Goal: Information Seeking & Learning: Learn about a topic

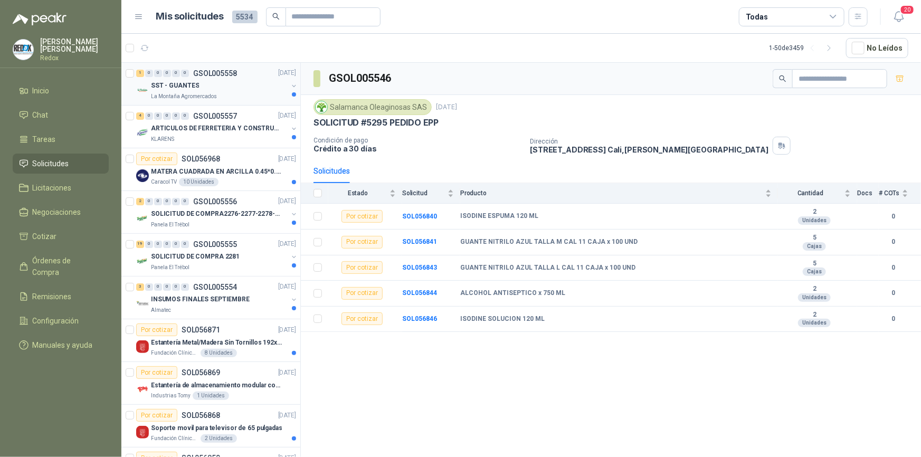
click at [177, 88] on p "SST - GUANTES" at bounding box center [175, 86] width 48 height 10
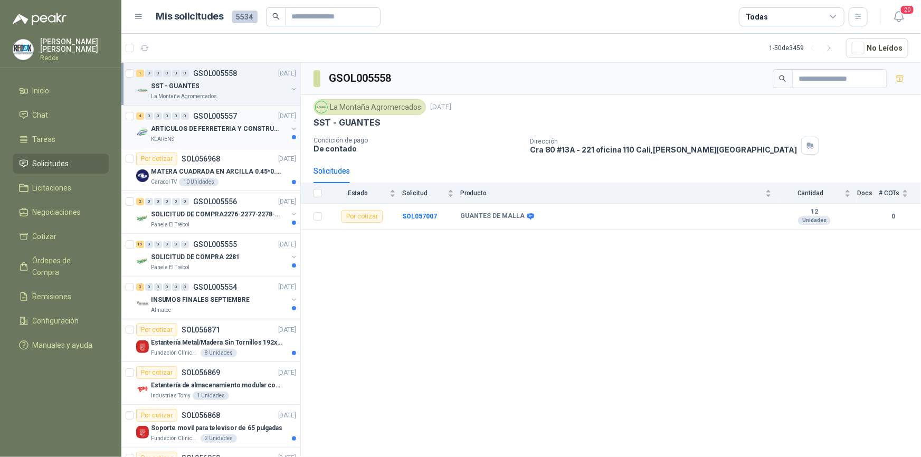
click at [205, 132] on p "ARTICULOS DE FERRETERIA Y CONSTRUCCION EN GENERAL" at bounding box center [216, 129] width 131 height 10
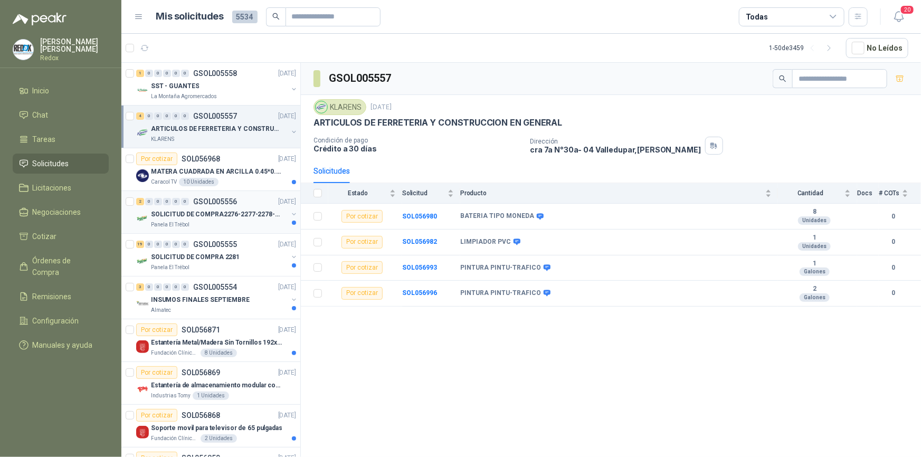
click at [185, 216] on p "SOLICITUD DE COMPRA2276-2277-2278-2284-2285-" at bounding box center [216, 214] width 131 height 10
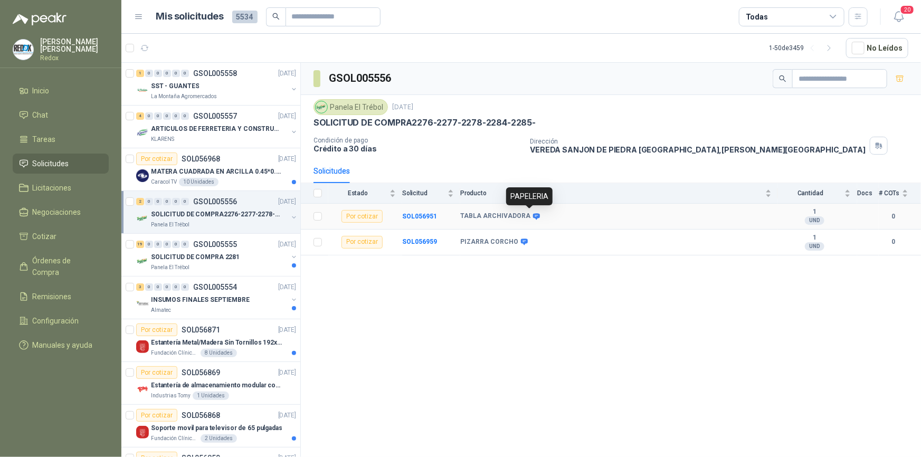
click at [533, 216] on icon at bounding box center [536, 216] width 7 height 6
click at [179, 210] on p "SOLICITUD DE COMPRA2276-2277-2278-2284-2285-" at bounding box center [216, 214] width 131 height 10
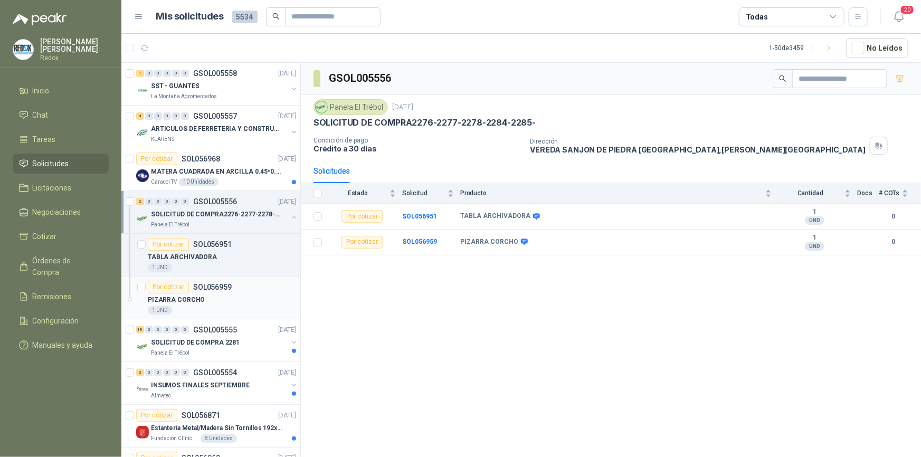
scroll to position [95, 0]
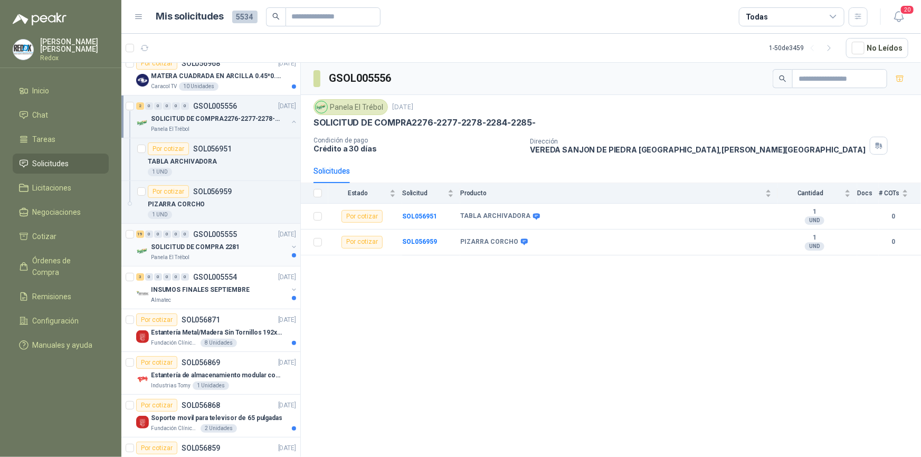
click at [189, 258] on div "Panela El Trébol" at bounding box center [219, 257] width 137 height 8
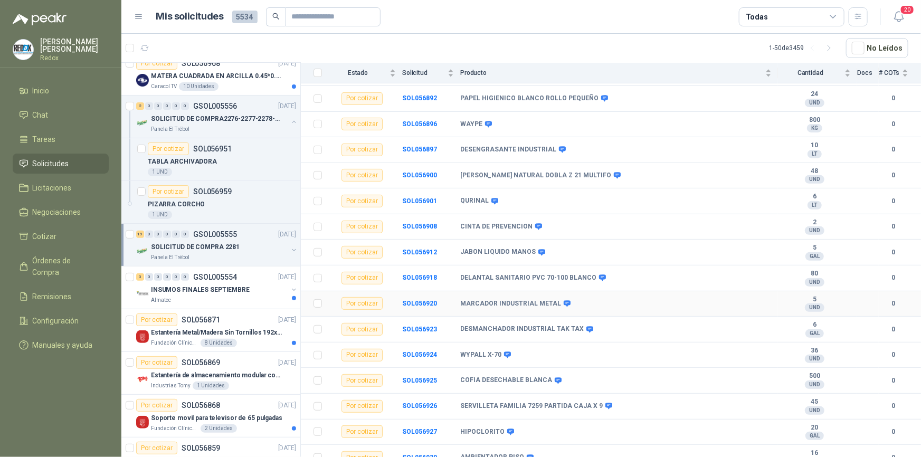
scroll to position [235, 0]
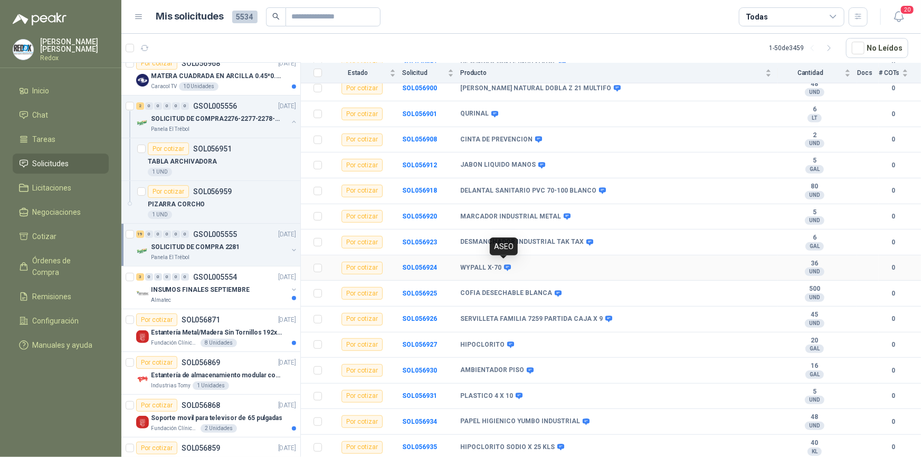
click at [504, 265] on icon at bounding box center [507, 268] width 7 height 6
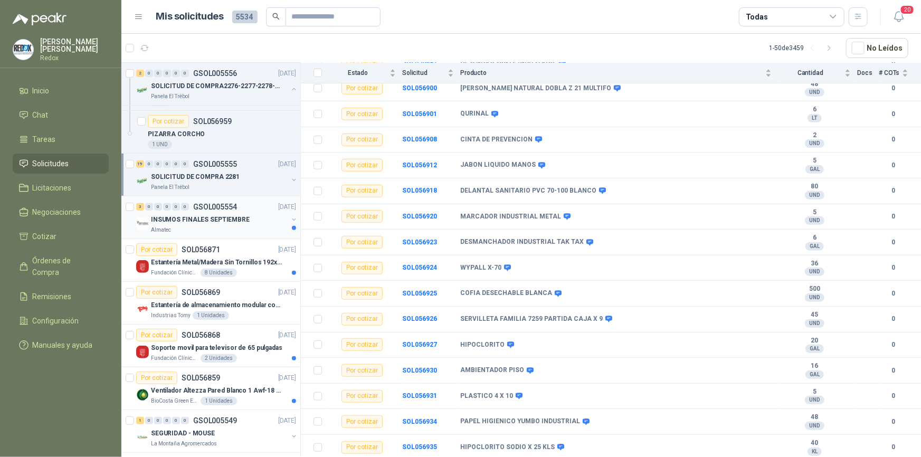
scroll to position [239, 0]
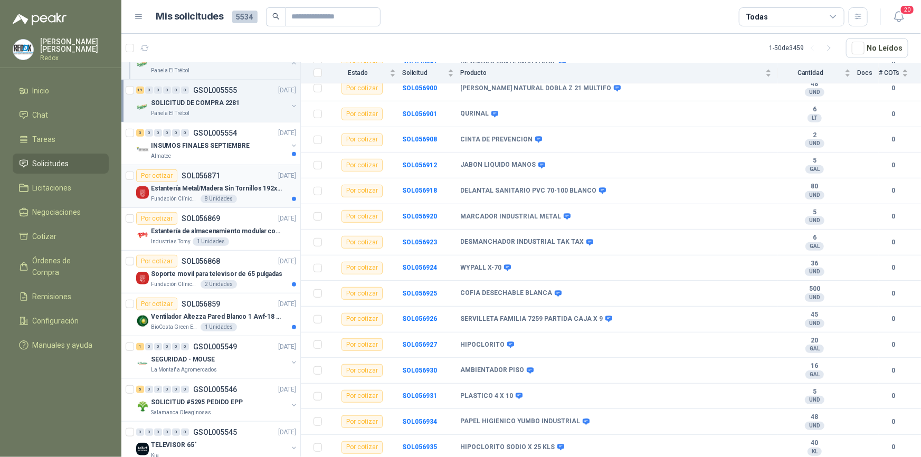
click at [217, 182] on div "Estantería Metal/Madera Sin Tornillos 192x100x50 cm 5 Niveles Gris" at bounding box center [223, 188] width 145 height 13
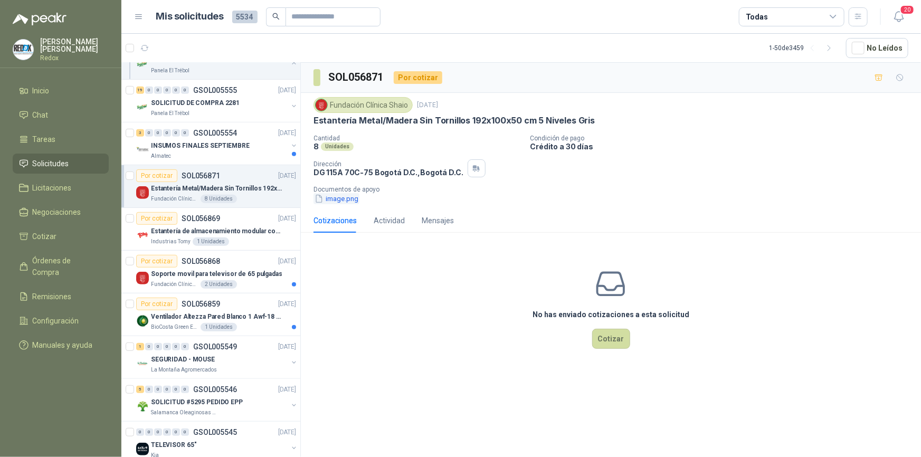
click at [327, 198] on button "image.png" at bounding box center [336, 198] width 46 height 11
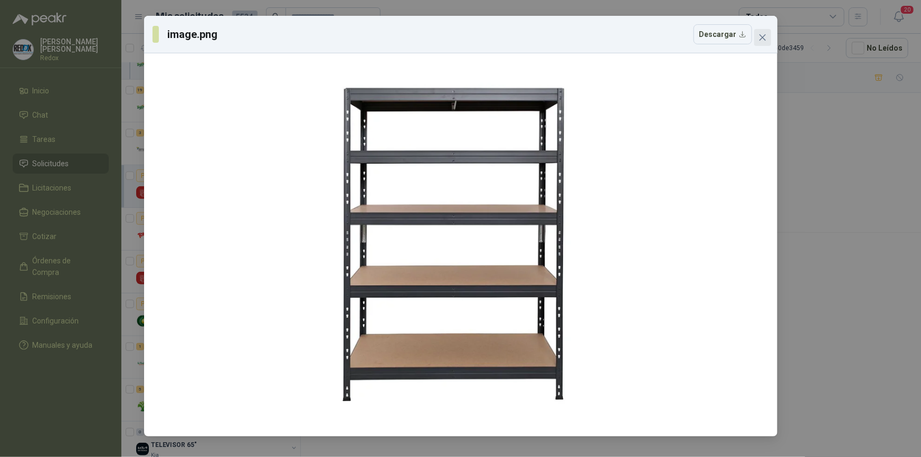
click at [765, 35] on icon "close" at bounding box center [762, 37] width 8 height 8
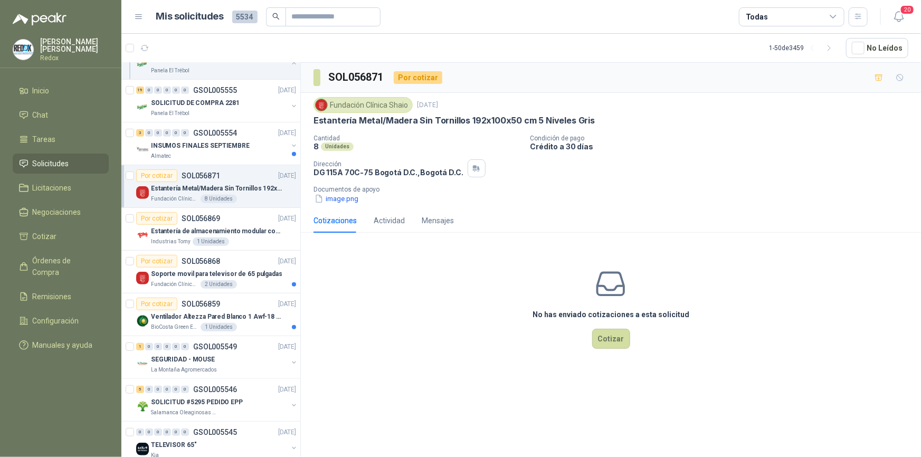
click at [181, 195] on p "Fundación Clínica Shaio" at bounding box center [174, 199] width 47 height 8
click at [338, 203] on button "image.png" at bounding box center [336, 198] width 46 height 11
